Goal: Task Accomplishment & Management: Complete application form

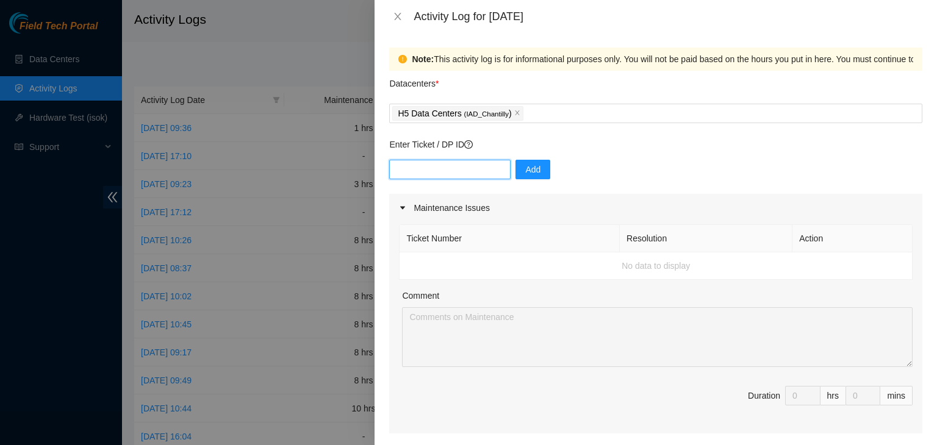
click at [466, 169] on input "text" at bounding box center [449, 170] width 121 height 20
paste input "DP84780"
type input "DP84780"
click at [525, 169] on span "Add" at bounding box center [532, 169] width 15 height 13
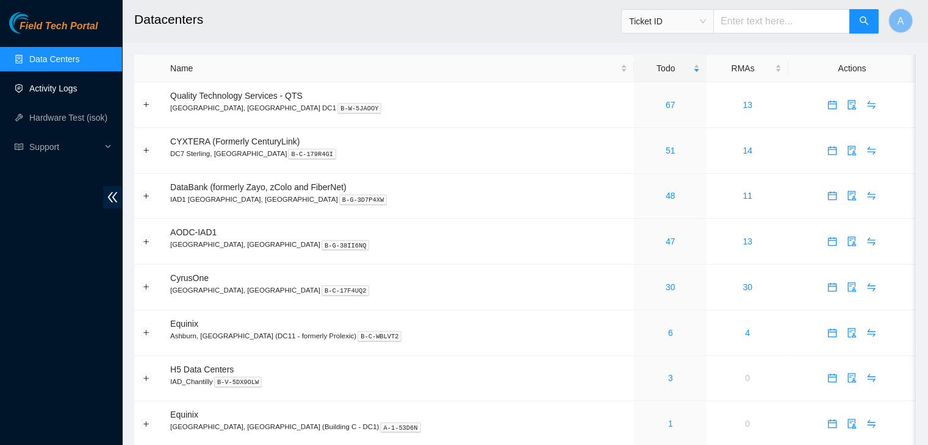
click at [77, 88] on link "Activity Logs" at bounding box center [53, 89] width 48 height 10
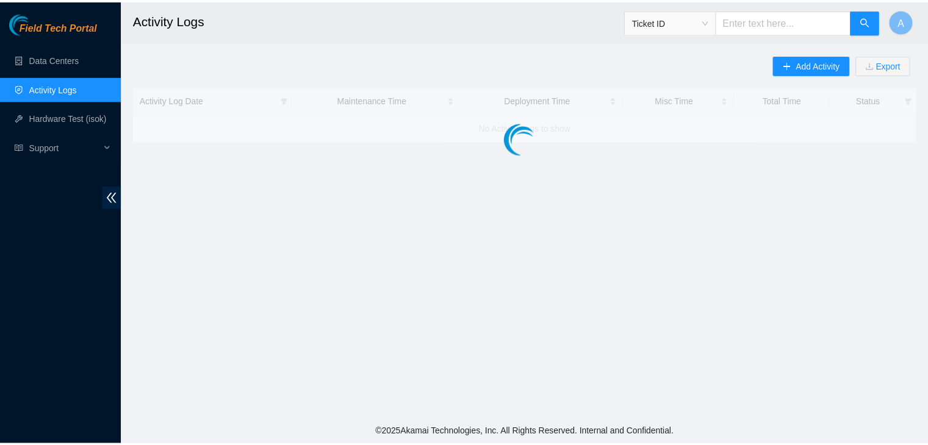
click at [803, 59] on span "Add Activity" at bounding box center [825, 64] width 44 height 13
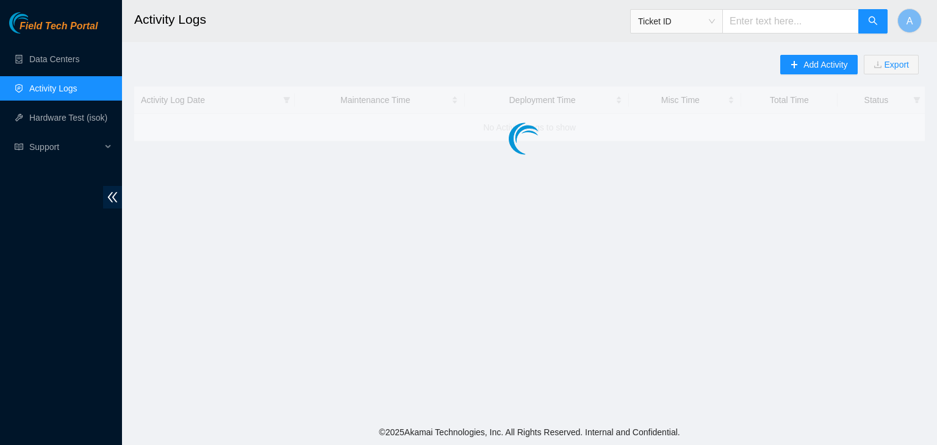
click div
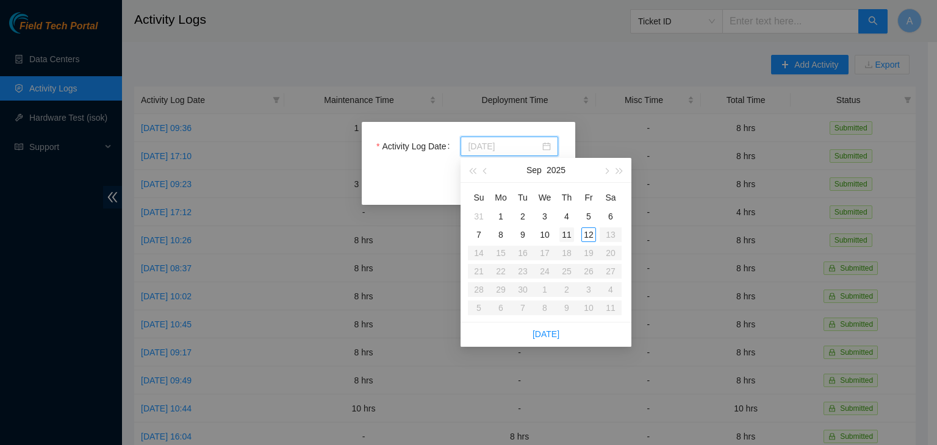
type input "[DATE]"
click at [568, 234] on div "11" at bounding box center [566, 234] width 15 height 15
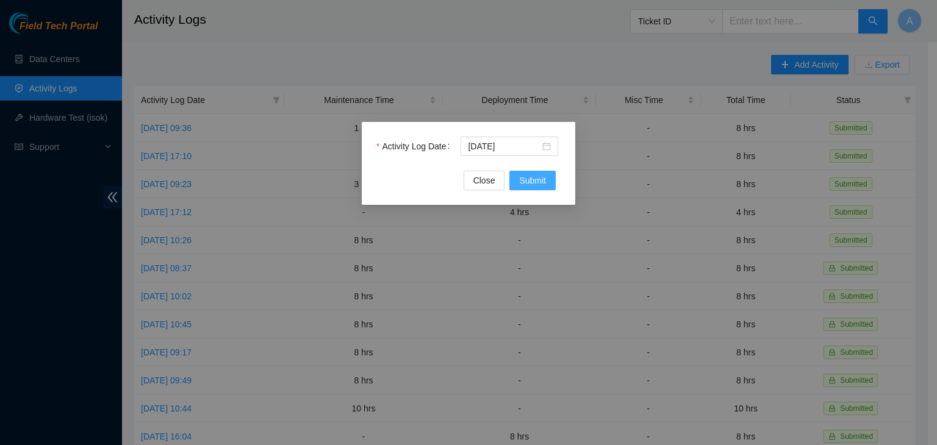
click at [526, 186] on span "Submit" at bounding box center [532, 180] width 27 height 13
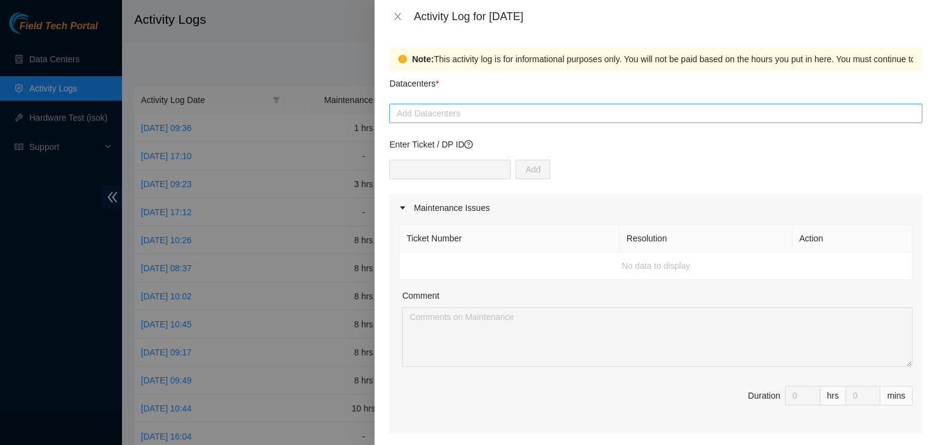
click at [571, 108] on div at bounding box center [655, 113] width 527 height 15
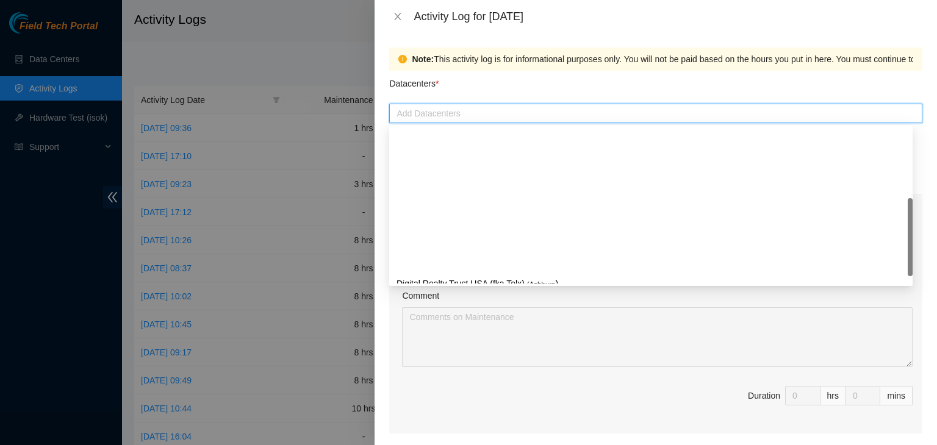
scroll to position [166, 0]
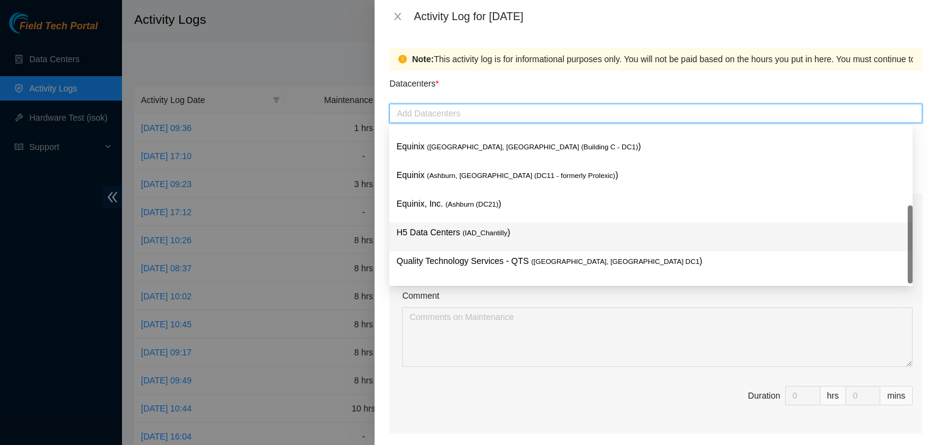
click at [505, 245] on div "H5 Data Centers ( IAD_Chantilly )" at bounding box center [650, 237] width 509 height 23
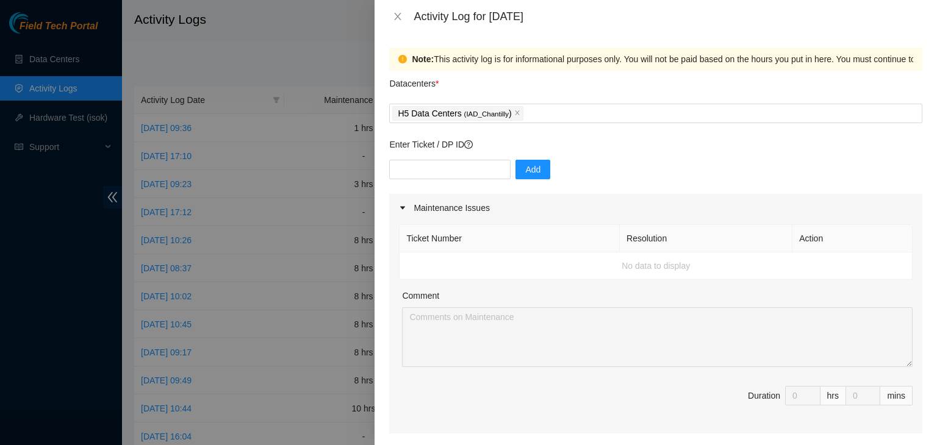
click at [515, 298] on div "Comment" at bounding box center [657, 298] width 510 height 18
click at [463, 164] on input "text" at bounding box center [449, 170] width 121 height 20
paste input "DP84780"
type input "DP84780"
click at [525, 168] on span "Add" at bounding box center [532, 169] width 15 height 13
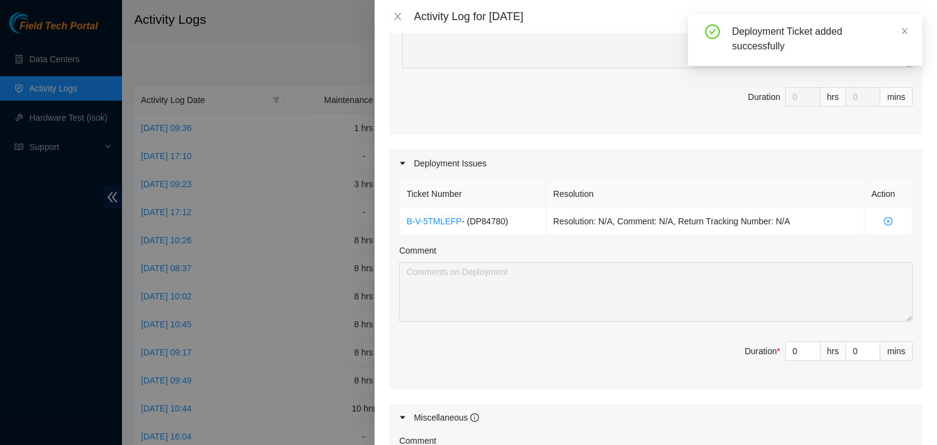
scroll to position [359, 0]
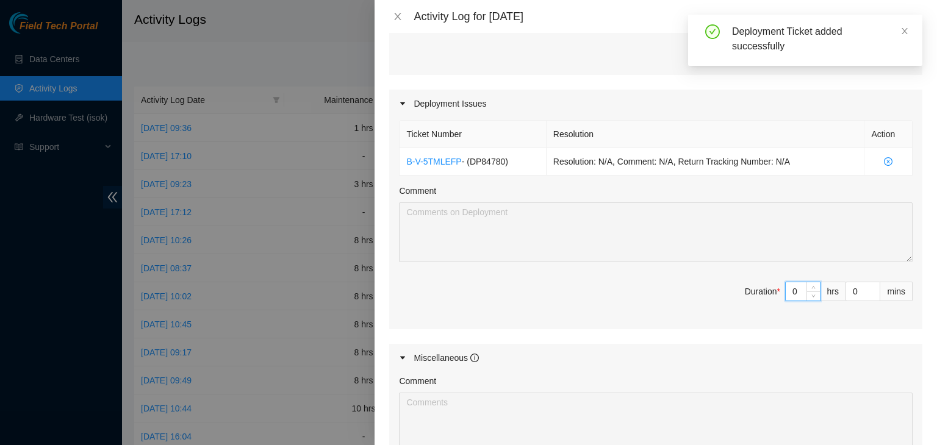
click at [789, 297] on input "0" at bounding box center [802, 291] width 34 height 18
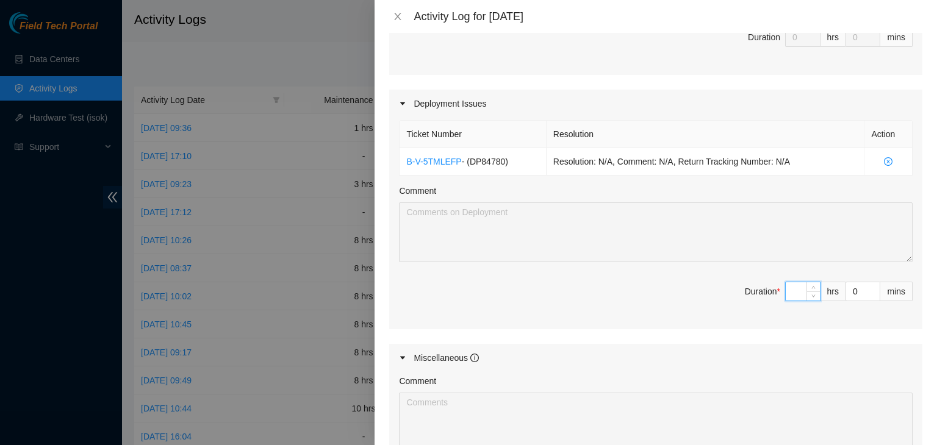
type input "8"
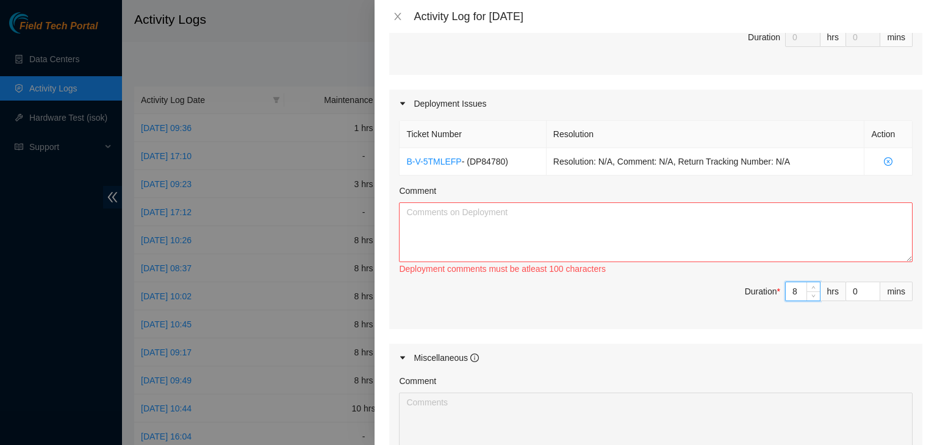
type input "8"
click at [779, 235] on textarea "Comment" at bounding box center [655, 232] width 513 height 60
type textarea "d"
paste textarea "run the following 2 break out cable from the border router to the LC patch pane…"
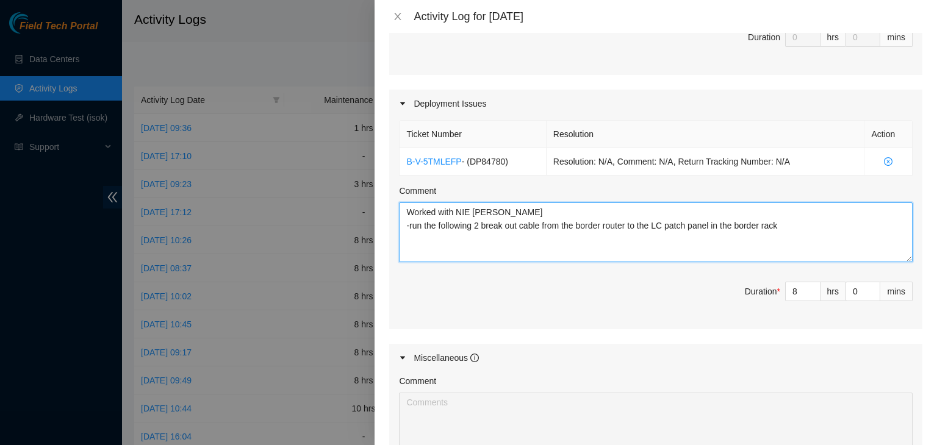
click at [417, 225] on textarea "Worked with NIE [PERSON_NAME] -run the following 2 break out cable from the bor…" at bounding box center [655, 232] width 513 height 60
click at [474, 230] on textarea "Worked with NIE [PERSON_NAME] -Ran the following 2 break out cable from the bor…" at bounding box center [655, 232] width 513 height 60
paste textarea "DWDM-IAD32"
click at [691, 234] on textarea "Worked with NIE [PERSON_NAME] -Ran 2 break out cables from the border router to…" at bounding box center [655, 232] width 513 height 60
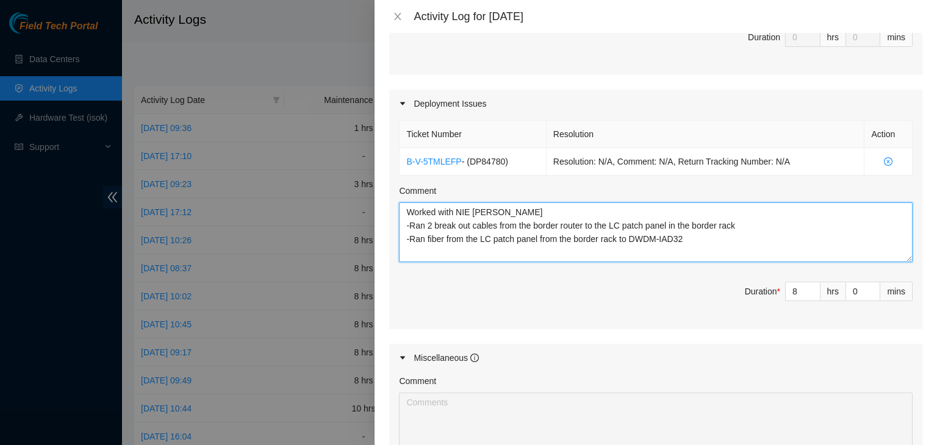
paste textarea "C-WX-10 #1a RU#28 19+20 21+22 23+24 25+26 27+28 29+30 <> C-RS-08 DWDM-IAD32 grv…"
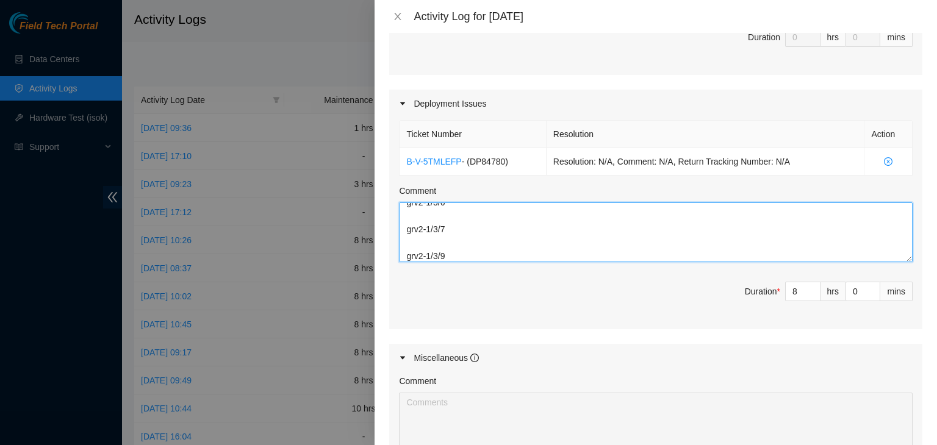
click at [642, 239] on textarea "Worked with NIE [PERSON_NAME] -Ran 2 break out cables from the border router to…" at bounding box center [655, 232] width 513 height 60
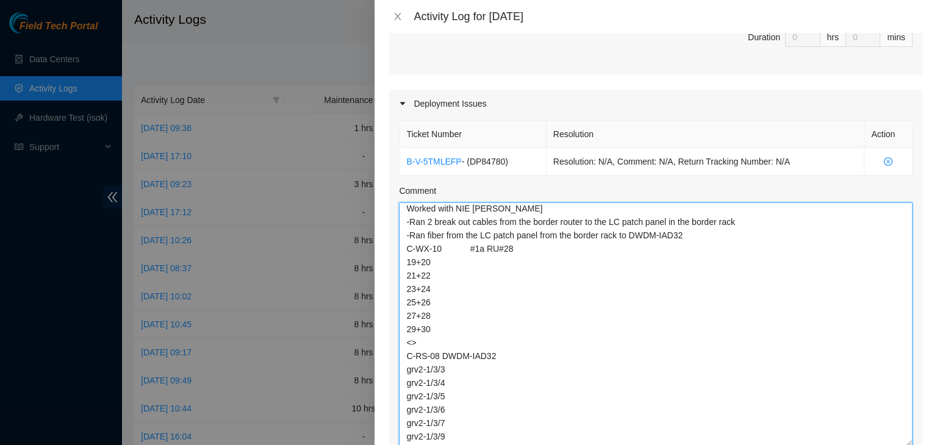
drag, startPoint x: 900, startPoint y: 257, endPoint x: 873, endPoint y: 441, distance: 185.6
click at [873, 441] on textarea "Worked with NIE [PERSON_NAME] -Ran 2 break out cables from the border router to…" at bounding box center [655, 324] width 513 height 244
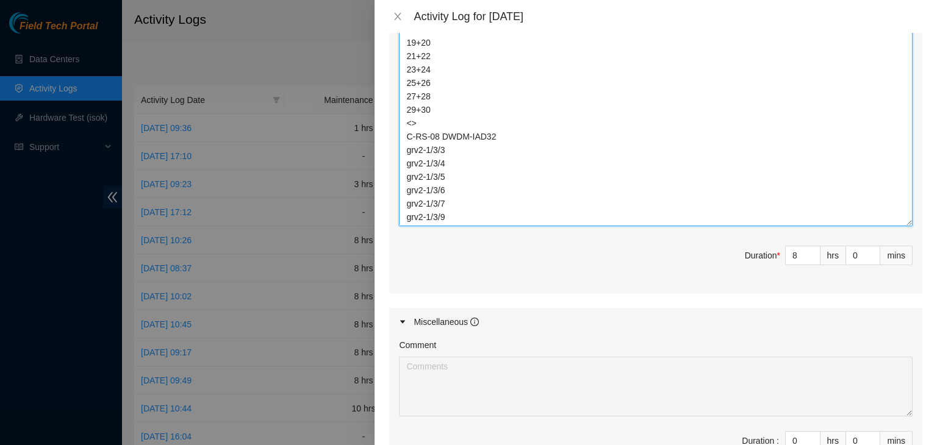
scroll to position [742, 0]
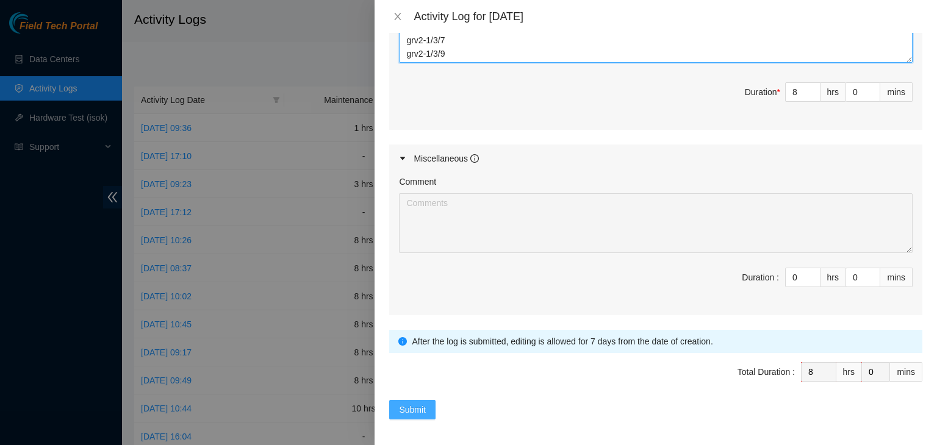
type textarea "Worked with NIE [PERSON_NAME] -Ran 2 break out cables from the border router to…"
click at [422, 413] on button "Submit" at bounding box center [412, 410] width 46 height 20
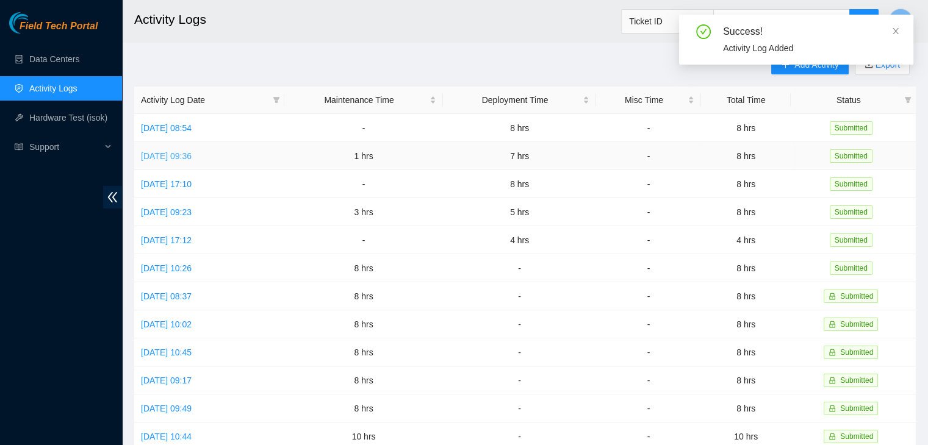
click at [191, 156] on link "[DATE] 09:36" at bounding box center [166, 156] width 51 height 10
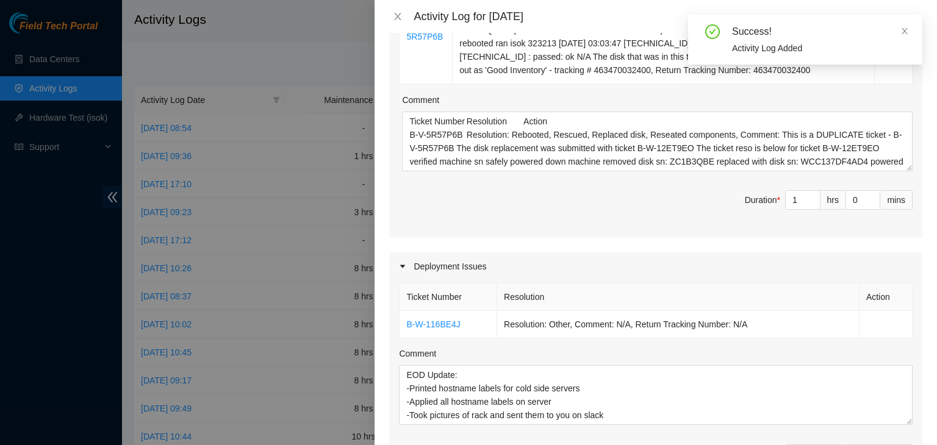
scroll to position [290, 0]
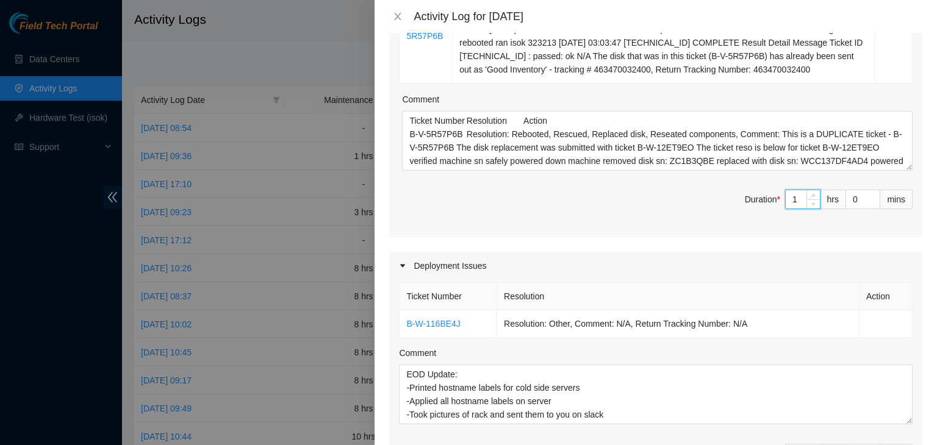
click at [786, 202] on input "1" at bounding box center [802, 199] width 34 height 18
type input "7"
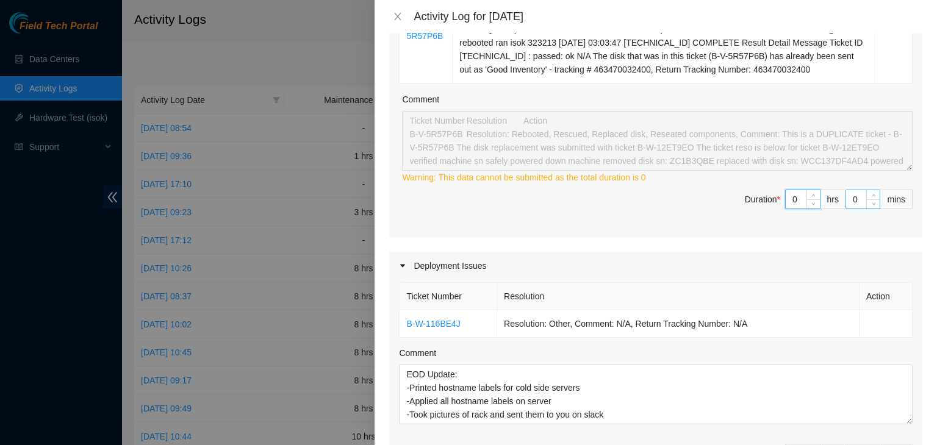
type input "0"
click at [849, 196] on input "0" at bounding box center [863, 199] width 34 height 18
type input "1"
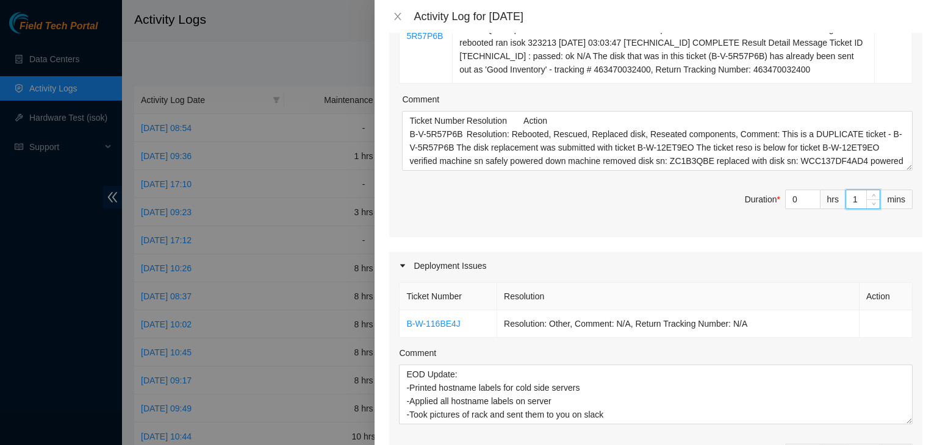
type input "10"
click at [693, 207] on span "Duration * 0 hrs 10 mins" at bounding box center [655, 207] width 513 height 34
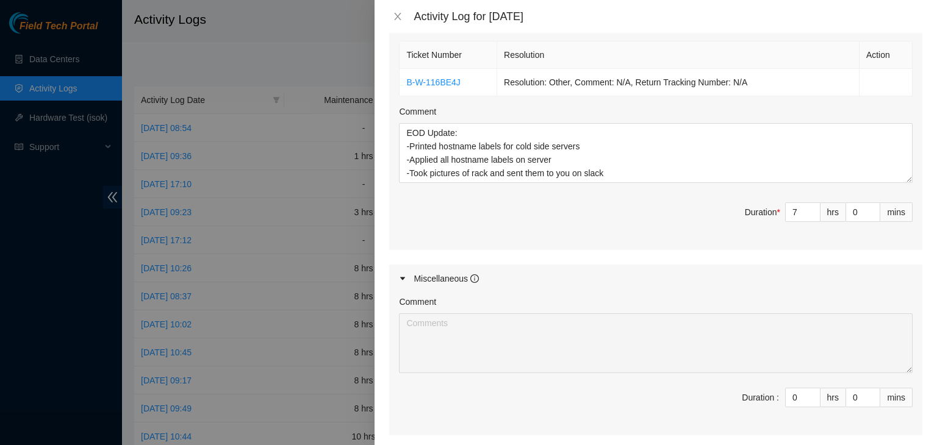
scroll to position [533, 0]
click at [787, 205] on input "7" at bounding box center [802, 211] width 34 height 18
click at [846, 207] on input "0" at bounding box center [863, 211] width 34 height 18
type input "50"
type input "8"
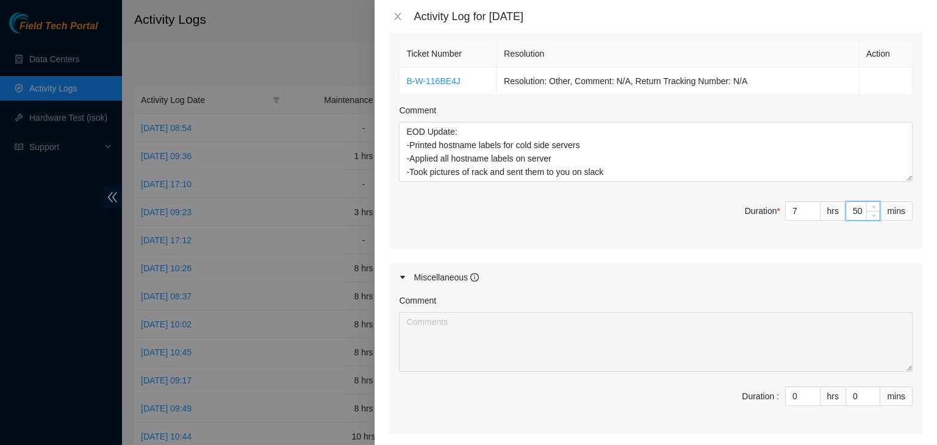
type input "0"
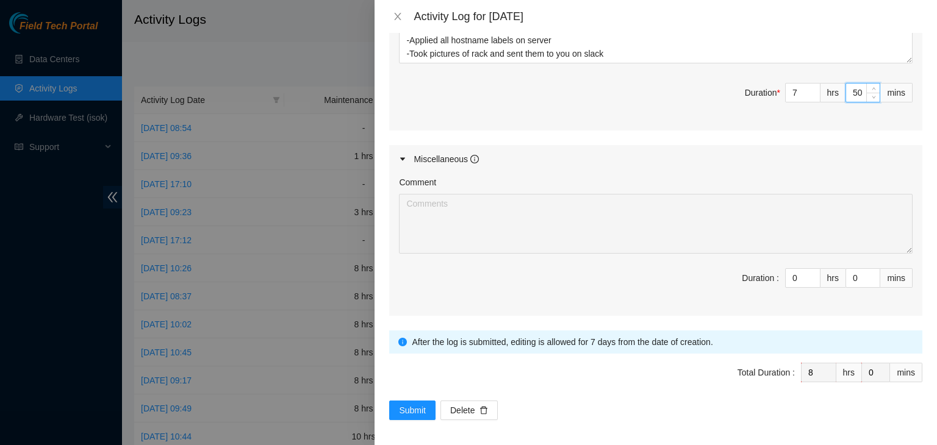
type input "50"
click at [622, 389] on span "Total Duration : 8 hrs 0 mins" at bounding box center [655, 380] width 533 height 34
click at [420, 401] on button "Submit" at bounding box center [412, 411] width 46 height 20
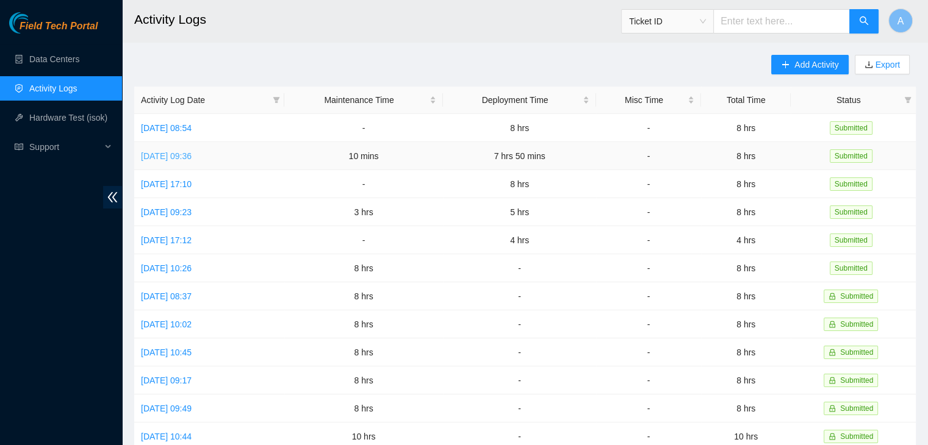
click at [191, 157] on link "[DATE] 09:36" at bounding box center [166, 156] width 51 height 10
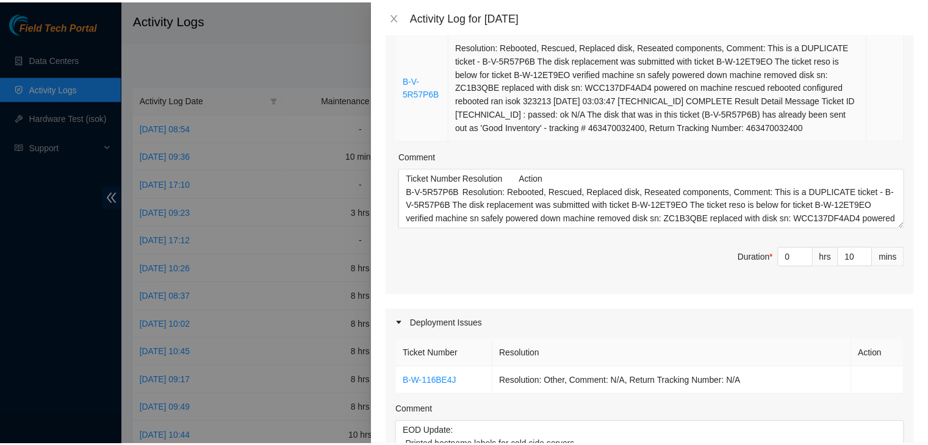
scroll to position [0, 0]
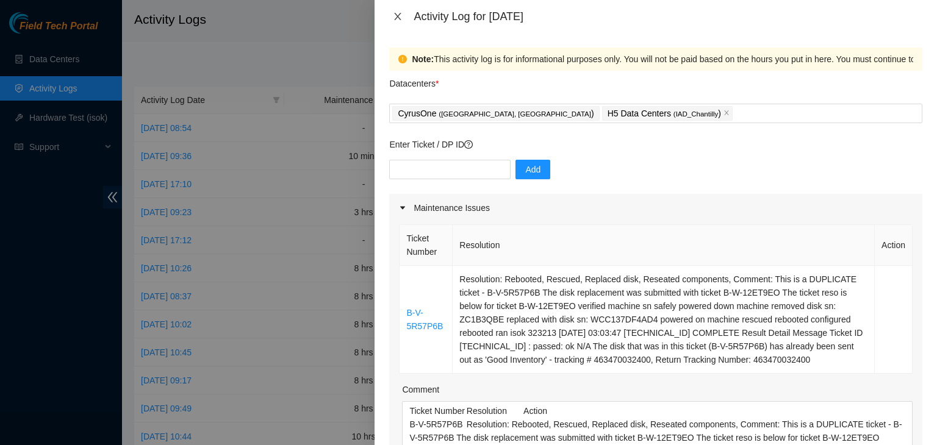
click at [393, 18] on icon "close" at bounding box center [398, 17] width 10 height 10
